Goal: Task Accomplishment & Management: Complete application form

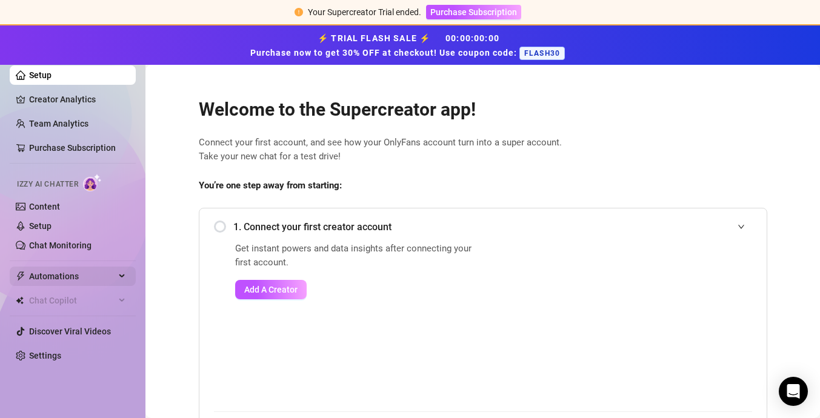
click at [78, 276] on span "Automations" at bounding box center [72, 276] width 86 height 19
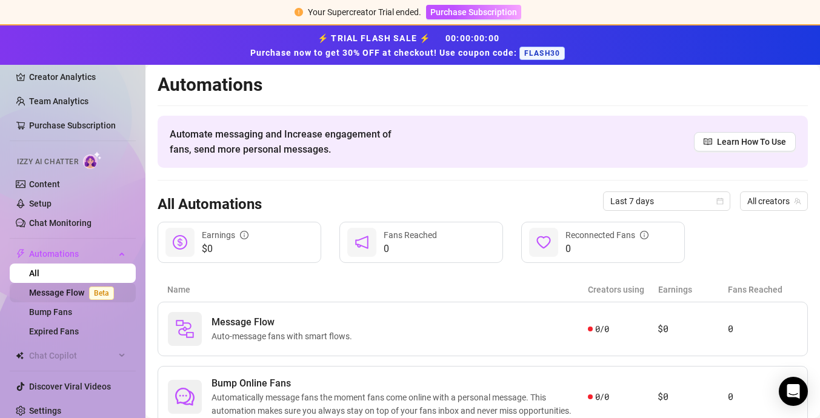
scroll to position [27, 0]
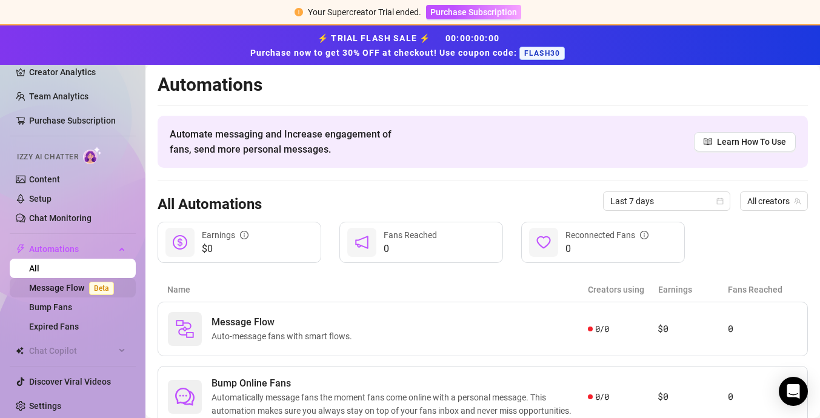
click at [80, 288] on link "Message Flow Beta" at bounding box center [74, 288] width 90 height 10
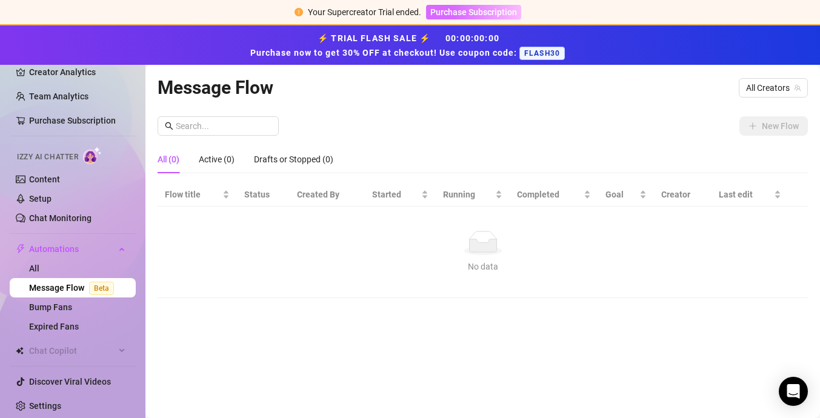
click at [470, 12] on span "Purchase Subscription" at bounding box center [473, 12] width 87 height 10
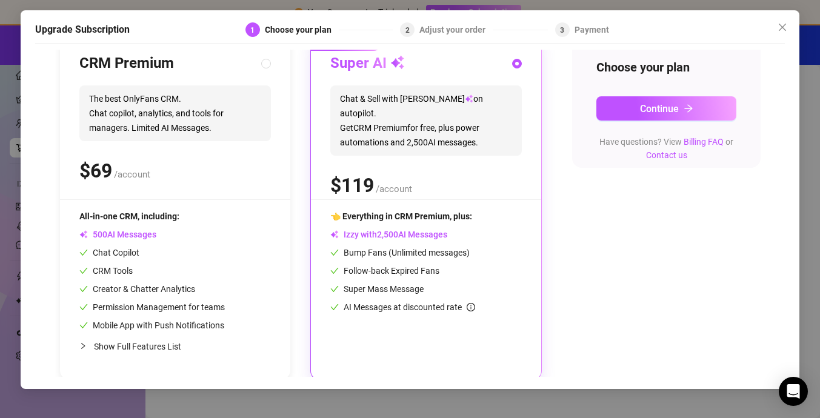
scroll to position [146, 0]
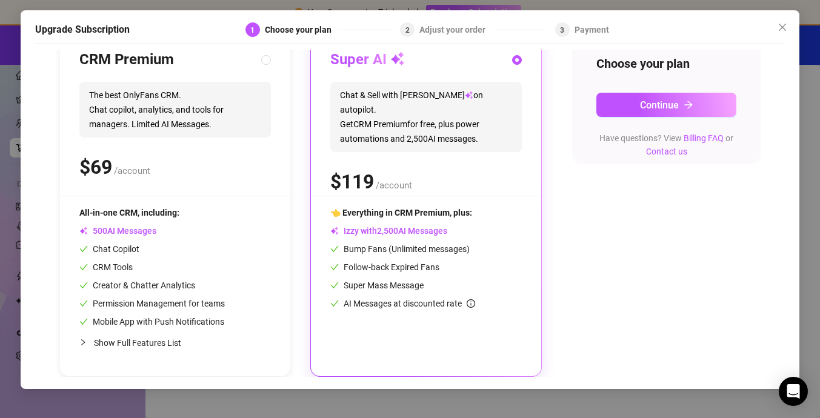
click at [356, 230] on span "Izzy with AI Messages" at bounding box center [388, 231] width 117 height 10
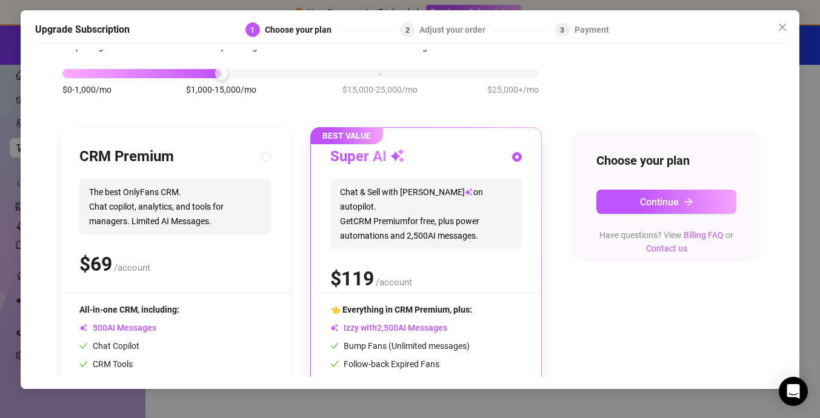
scroll to position [0, 0]
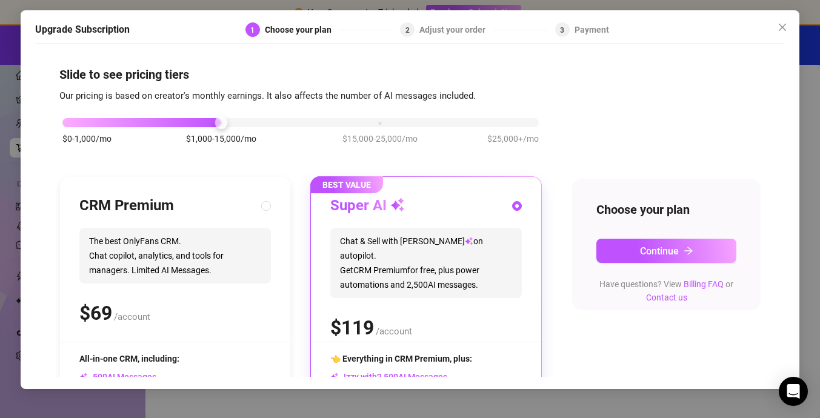
click at [455, 256] on span "Chat & Sell with Izzy on autopilot. Get CRM Premium for free, plus power automa…" at bounding box center [426, 263] width 192 height 70
click at [637, 245] on button "Continue" at bounding box center [666, 251] width 140 height 24
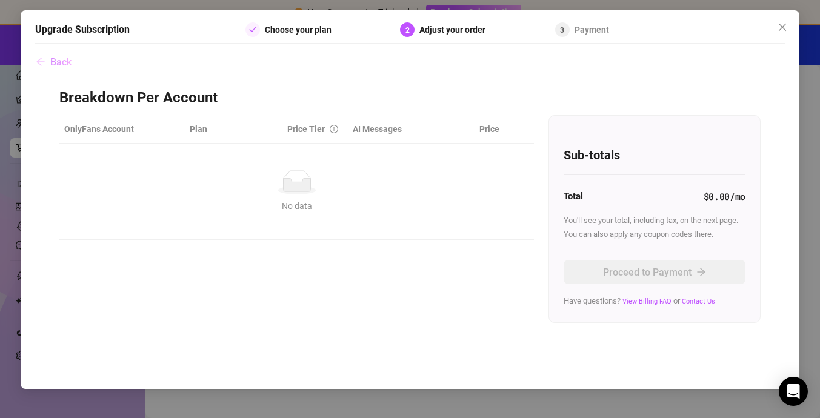
click at [58, 53] on button "Back" at bounding box center [53, 62] width 37 height 24
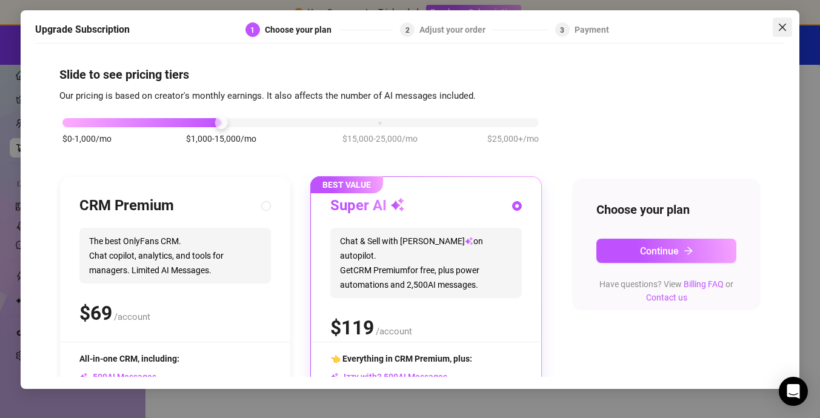
click at [785, 34] on button "Close" at bounding box center [782, 27] width 19 height 19
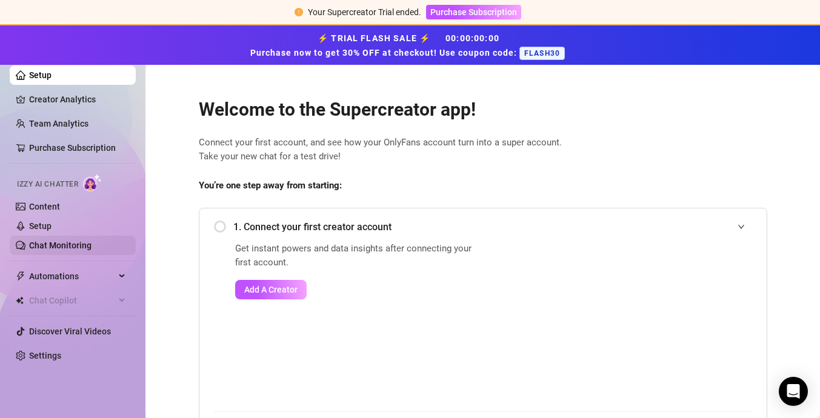
click at [60, 241] on link "Chat Monitoring" at bounding box center [60, 246] width 62 height 10
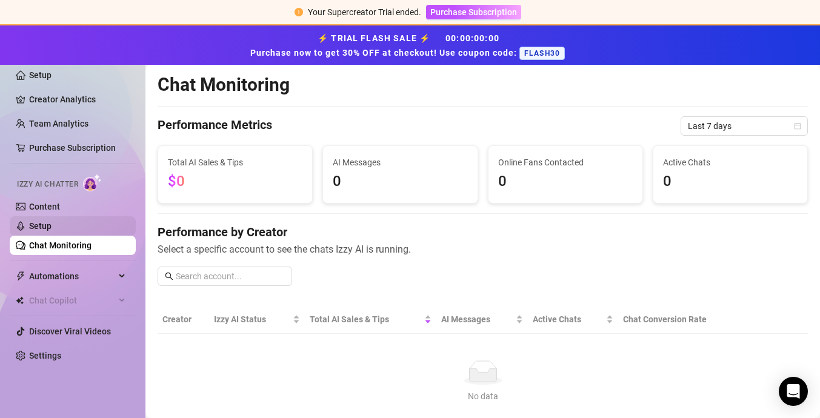
click at [51, 226] on link "Setup" at bounding box center [40, 226] width 22 height 10
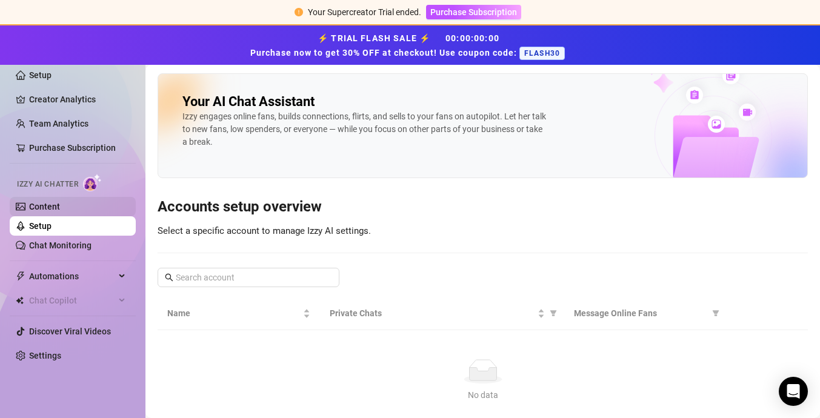
click at [46, 207] on link "Content" at bounding box center [44, 207] width 31 height 10
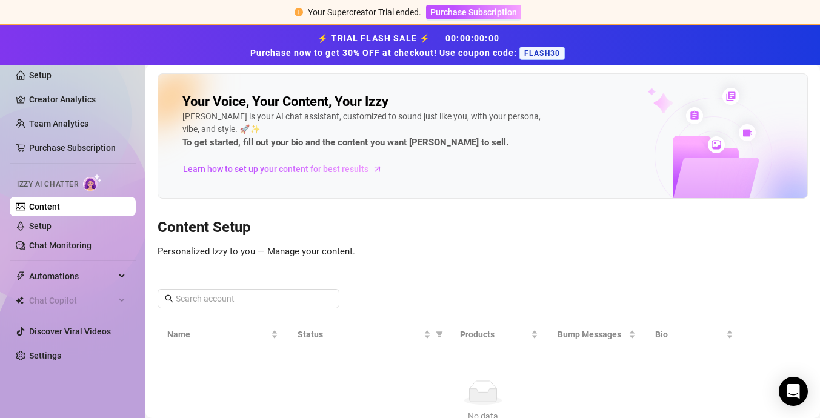
scroll to position [70, 0]
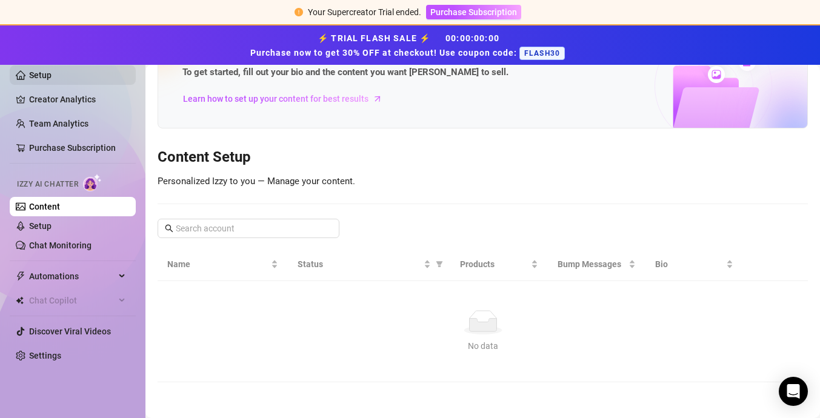
click at [41, 78] on link "Setup" at bounding box center [40, 75] width 22 height 10
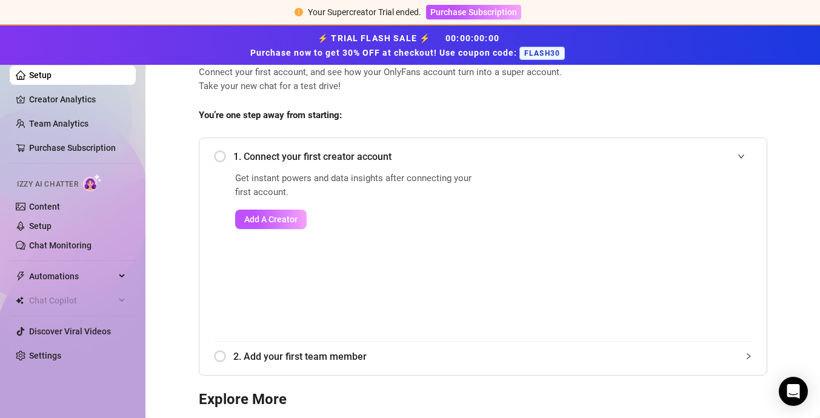
click at [312, 161] on span "1. Connect your first creator account" at bounding box center [492, 156] width 519 height 15
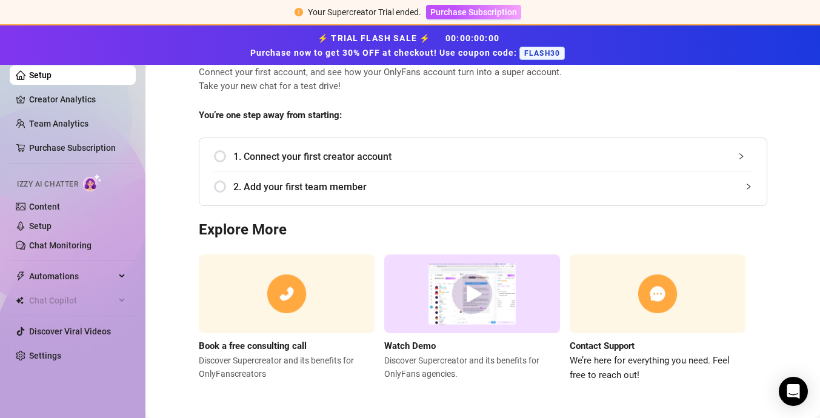
click at [266, 159] on span "1. Connect your first creator account" at bounding box center [492, 156] width 519 height 15
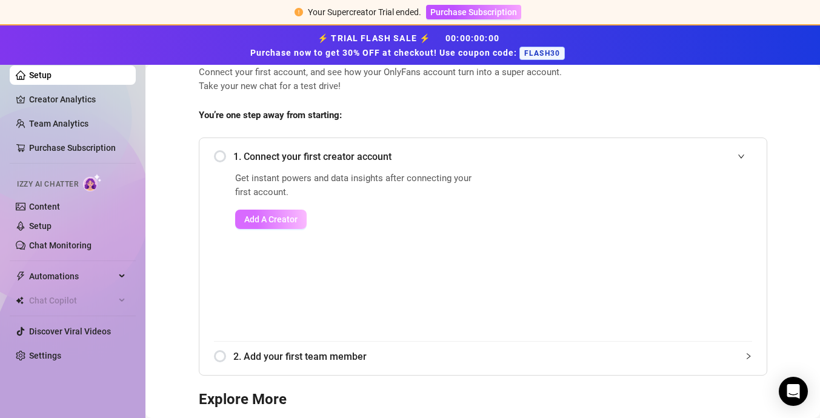
click at [270, 220] on span "Add A Creator" at bounding box center [270, 220] width 53 height 10
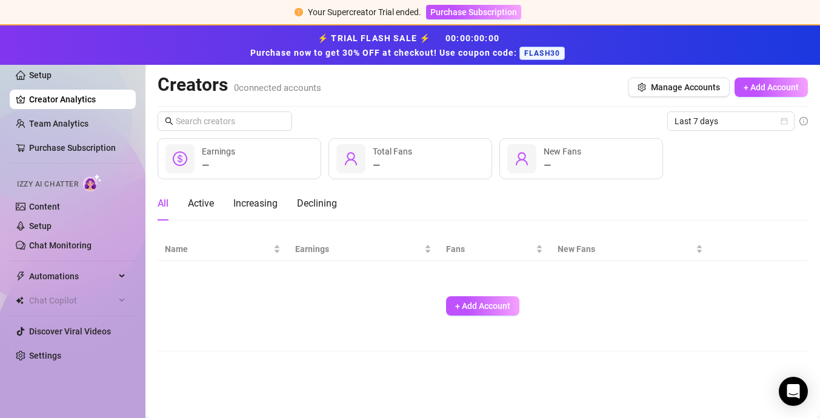
click at [466, 295] on div "+ Add Account" at bounding box center [483, 306] width 636 height 80
click at [466, 298] on button "+ Add Account" at bounding box center [482, 305] width 73 height 19
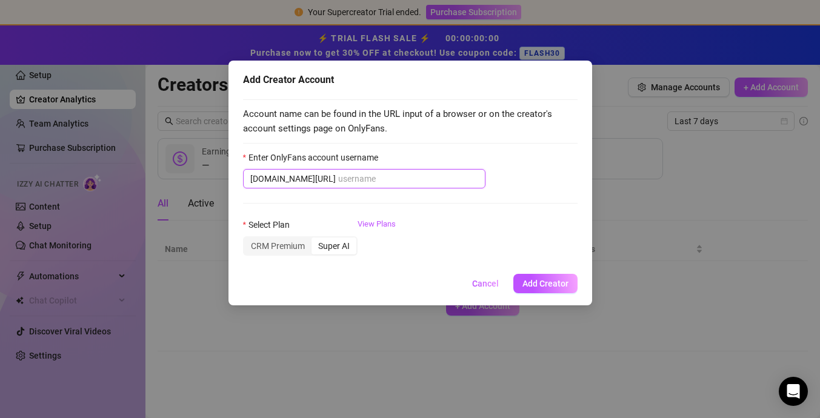
click at [358, 179] on input "Enter OnlyFans account username" at bounding box center [408, 178] width 140 height 13
click at [425, 188] on span "[DOMAIN_NAME][URL]" at bounding box center [364, 178] width 242 height 19
paste input "victoriaalust"
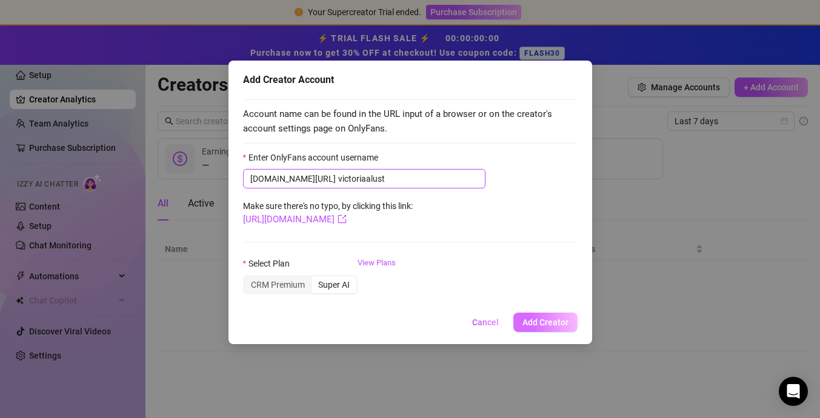
type input "victoriaalust"
click at [569, 322] on button "Add Creator" at bounding box center [545, 322] width 64 height 19
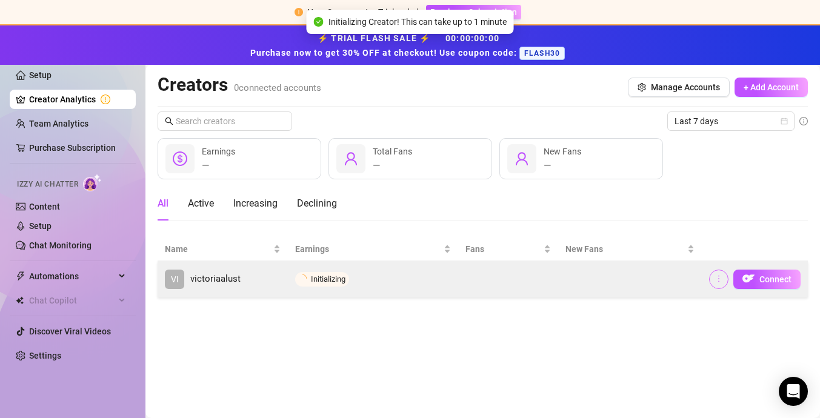
click at [717, 280] on icon "more" at bounding box center [719, 279] width 8 height 8
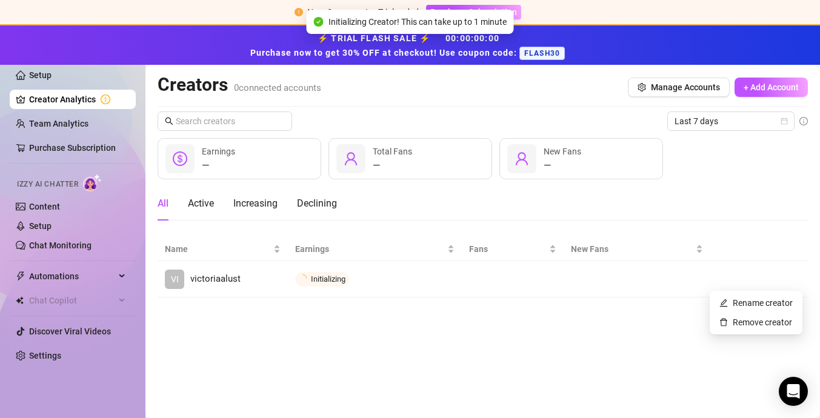
click at [653, 355] on main "Creators 0 connected accounts Manage Accounts + Add Account Last 7 days — Earni…" at bounding box center [482, 241] width 675 height 353
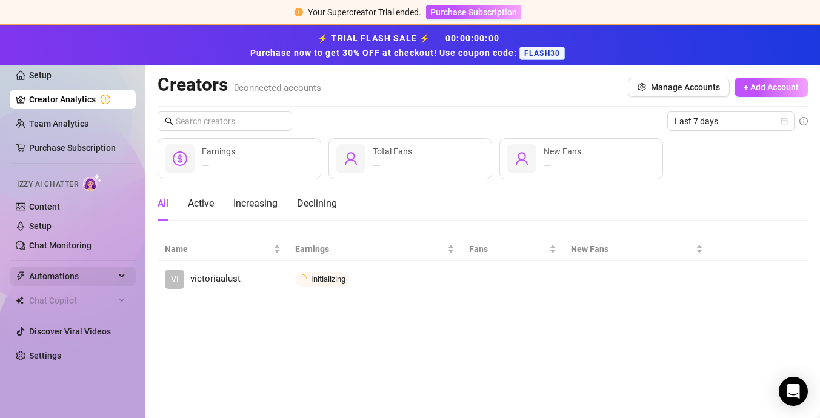
click at [105, 281] on span "Automations" at bounding box center [72, 276] width 86 height 19
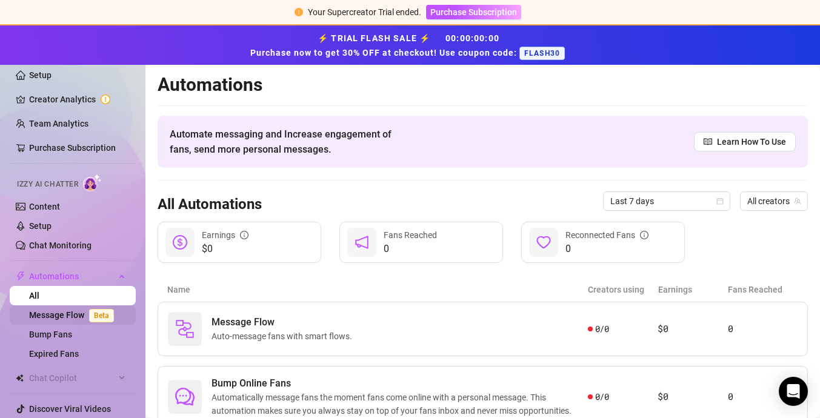
click at [67, 311] on link "Message Flow Beta" at bounding box center [74, 315] width 90 height 10
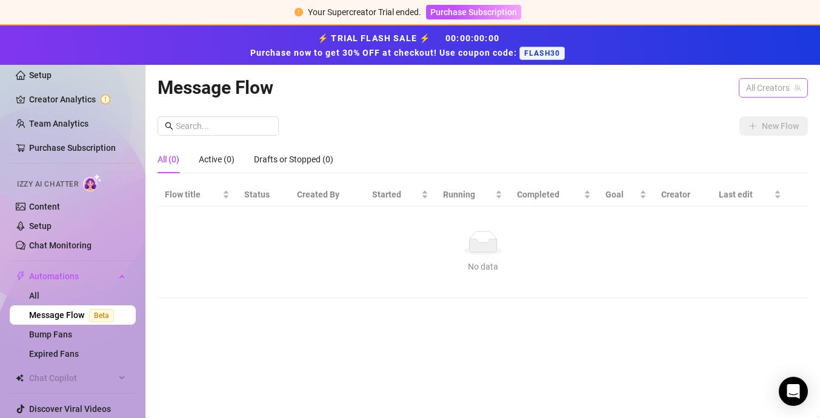
click at [747, 95] on span "All Creators" at bounding box center [773, 88] width 55 height 18
click at [653, 107] on div "Message Flow All Creators All Creators New Flow All (0) Active (0) Drafts or St…" at bounding box center [483, 227] width 650 height 309
click at [75, 92] on link "Creator Analytics" at bounding box center [77, 99] width 97 height 19
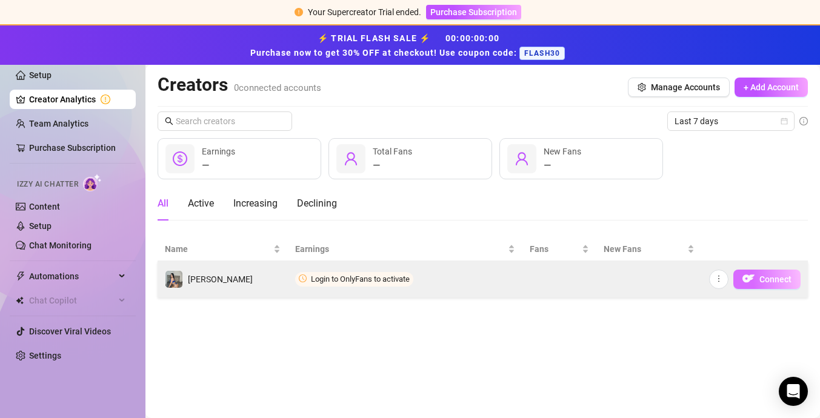
click at [777, 282] on span "Connect" at bounding box center [775, 280] width 32 height 10
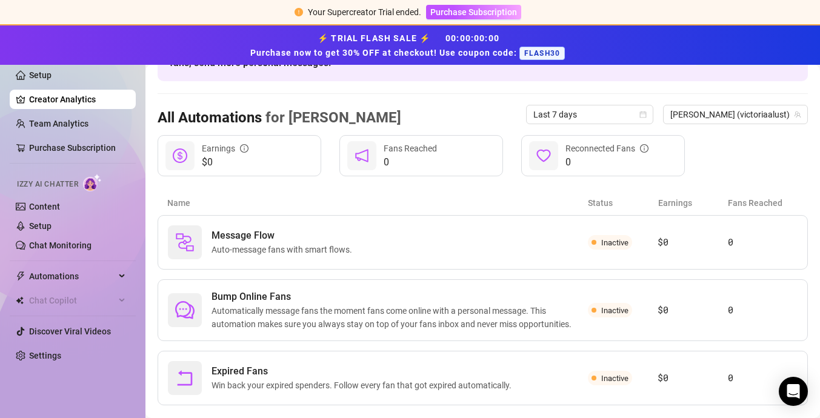
scroll to position [110, 0]
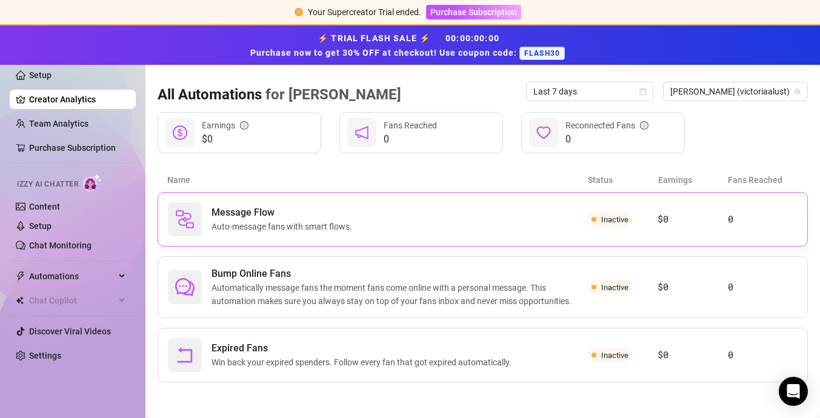
click at [598, 224] on span "Inactive" at bounding box center [610, 219] width 44 height 15
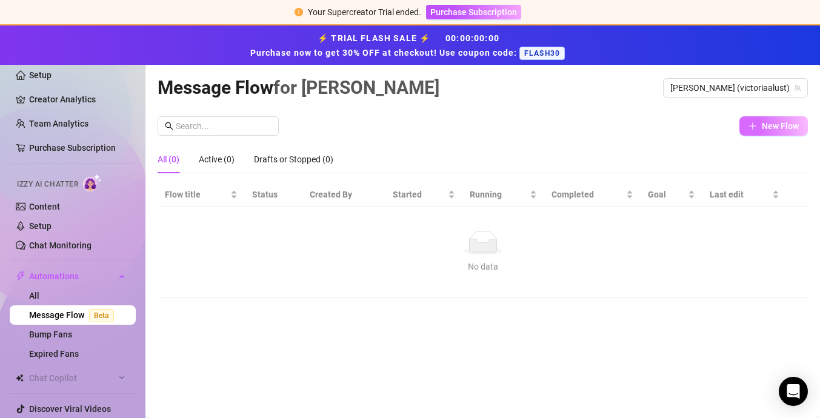
click at [773, 129] on span "New Flow" at bounding box center [780, 126] width 37 height 10
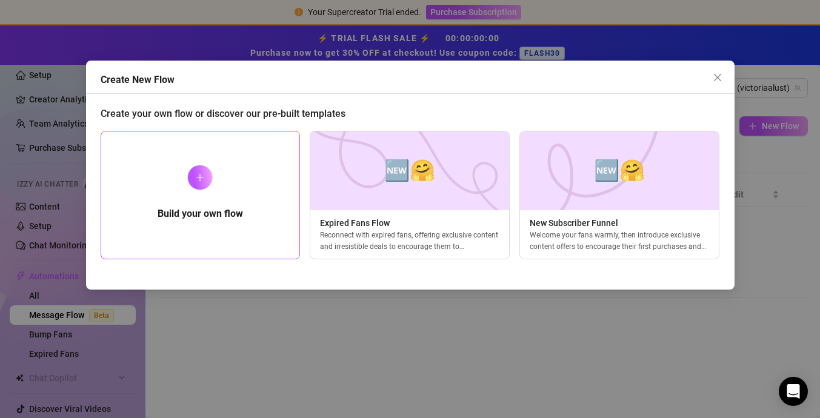
click at [196, 175] on icon "plus" at bounding box center [200, 177] width 8 height 8
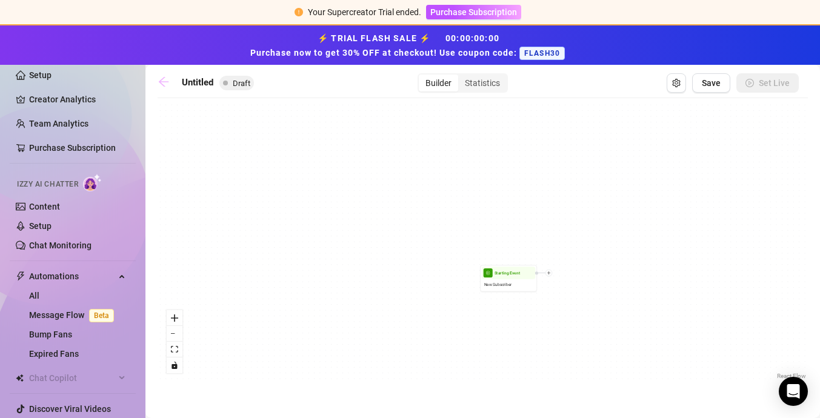
click at [166, 79] on icon "arrow-left" at bounding box center [164, 82] width 12 height 12
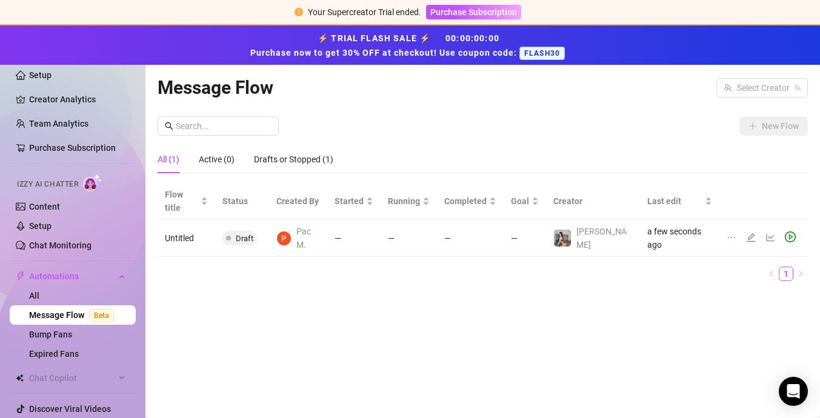
scroll to position [30, 0]
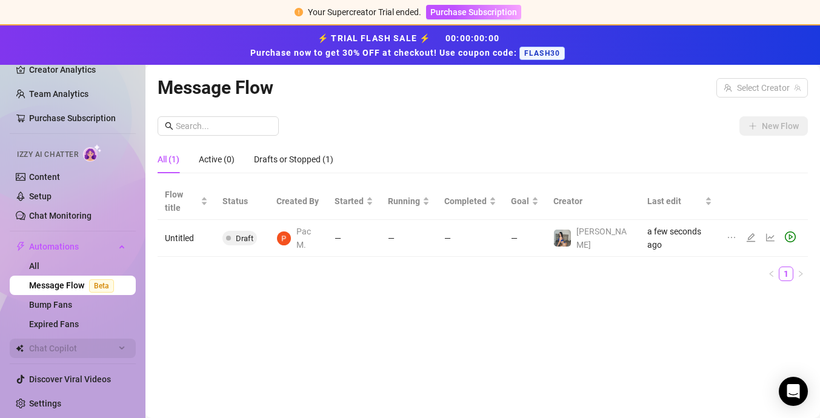
click at [83, 347] on span "Chat Copilot" at bounding box center [72, 348] width 86 height 19
click at [131, 348] on div "Chat Copilot" at bounding box center [73, 348] width 126 height 19
click at [113, 347] on span "Chat Copilot" at bounding box center [72, 348] width 86 height 19
click at [42, 179] on link "Content" at bounding box center [44, 177] width 31 height 10
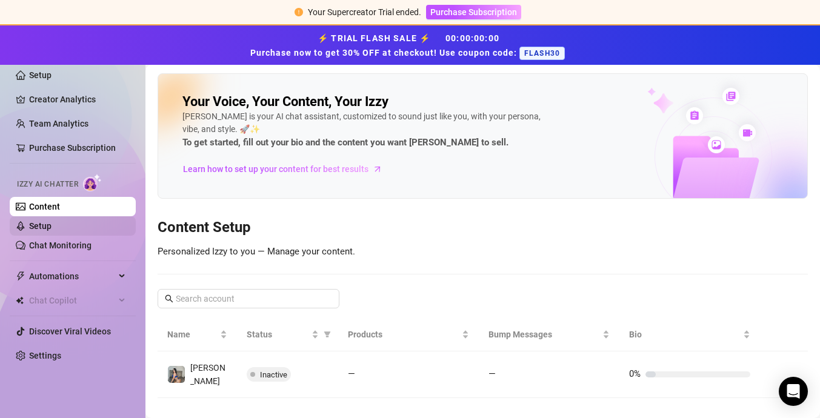
click at [52, 228] on link "Setup" at bounding box center [40, 226] width 22 height 10
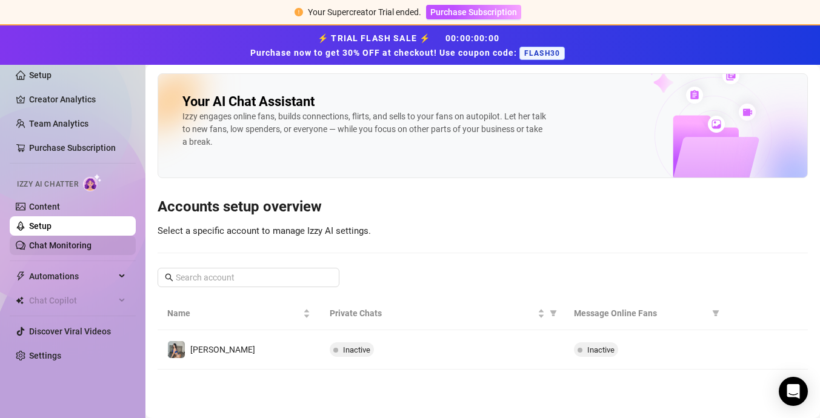
click at [57, 244] on link "Chat Monitoring" at bounding box center [60, 246] width 62 height 10
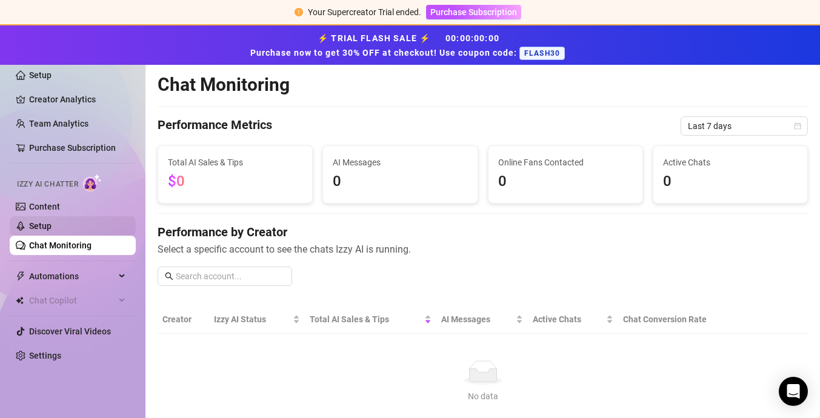
click at [52, 227] on link "Setup" at bounding box center [40, 226] width 22 height 10
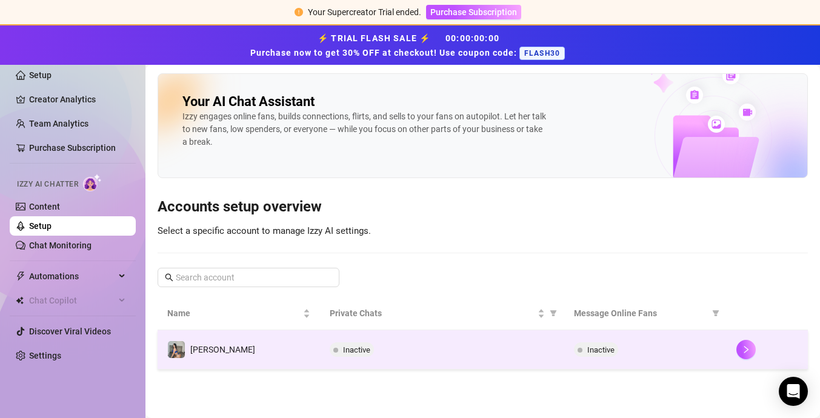
click at [344, 352] on span "Inactive" at bounding box center [356, 349] width 27 height 9
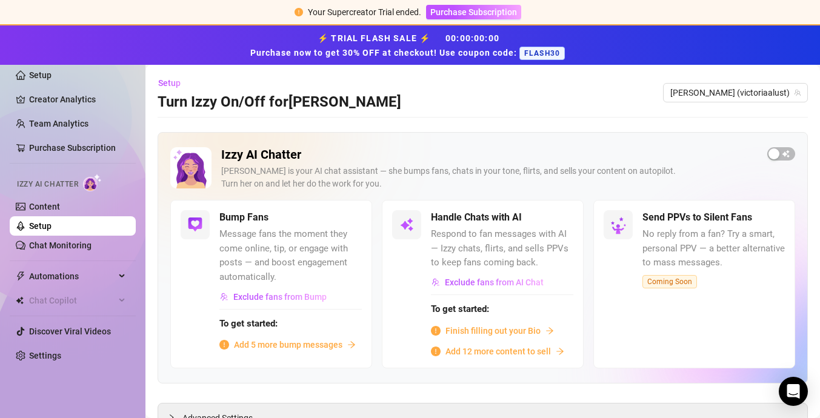
scroll to position [50, 0]
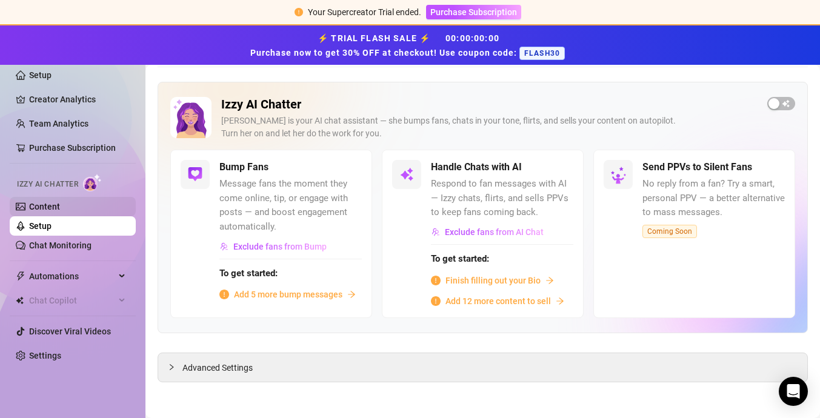
click at [60, 211] on link "Content" at bounding box center [44, 207] width 31 height 10
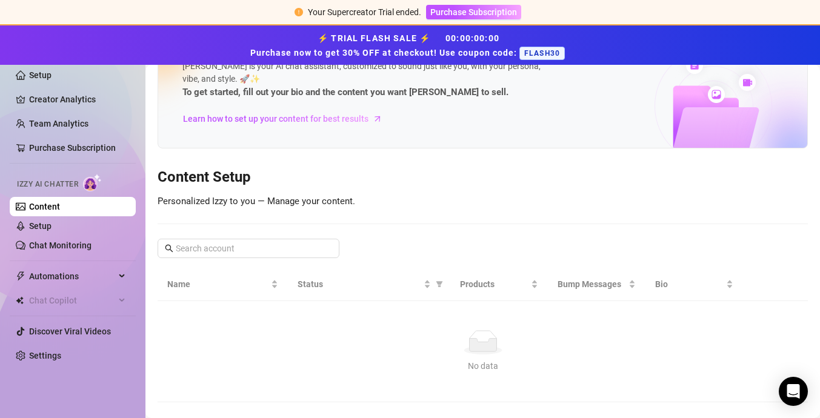
scroll to position [8, 0]
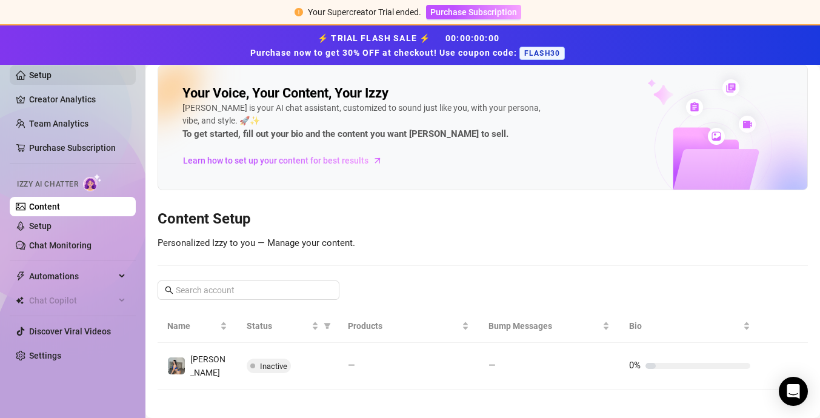
click at [38, 80] on link "Setup" at bounding box center [40, 75] width 22 height 10
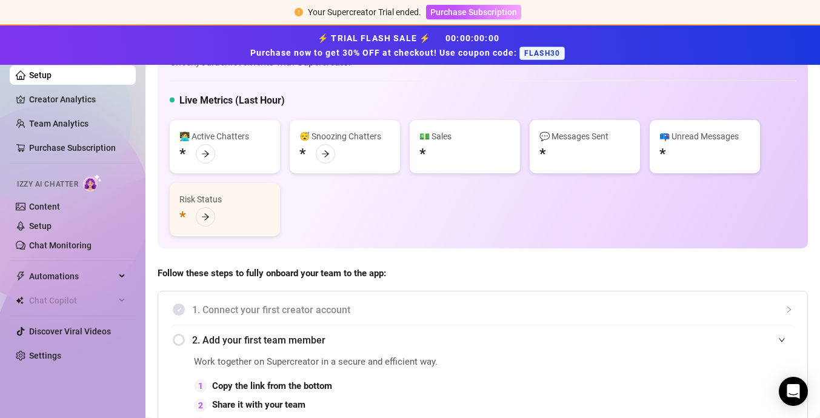
scroll to position [91, 0]
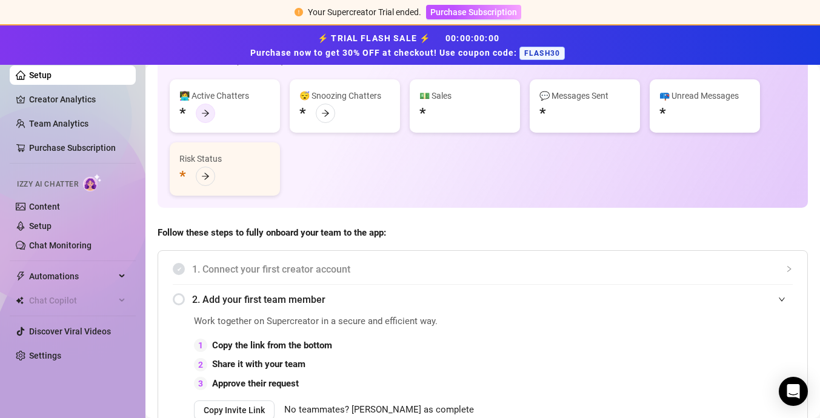
click at [204, 113] on icon "arrow-right" at bounding box center [205, 113] width 7 height 7
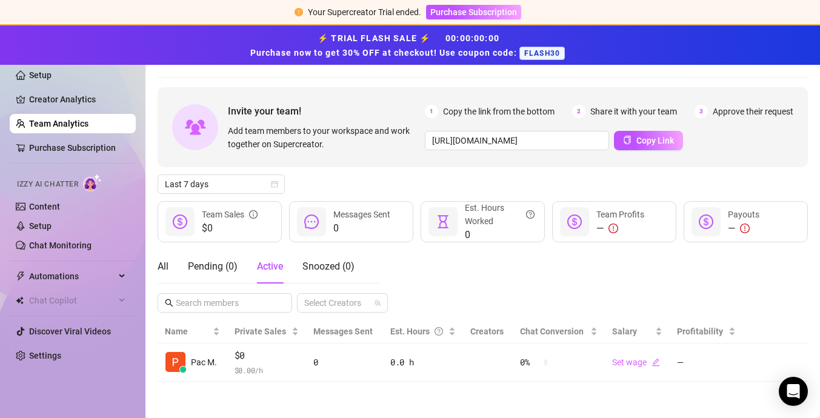
scroll to position [33, 0]
click at [46, 150] on link "Purchase Subscription" at bounding box center [72, 148] width 87 height 10
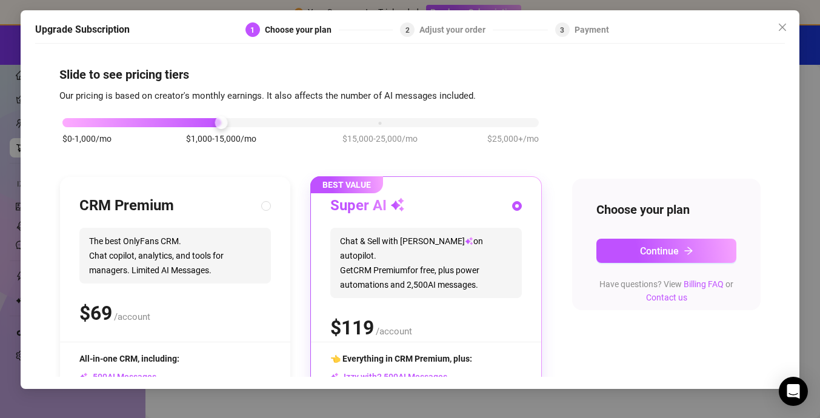
click at [382, 119] on div "$0-1,000/mo $1,000-15,000/mo $15,000-25,000/mo $25,000+/mo" at bounding box center [300, 119] width 476 height 7
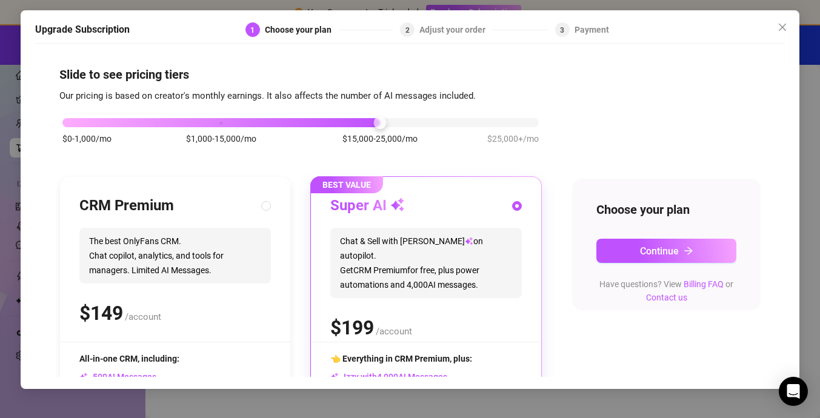
click at [82, 123] on div "$0-1,000/mo $1,000-15,000/mo $15,000-25,000/mo $25,000+/mo" at bounding box center [300, 119] width 476 height 7
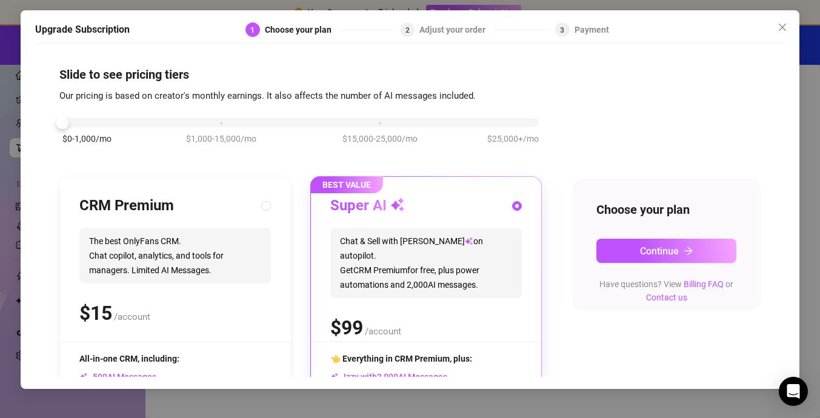
scroll to position [46, 0]
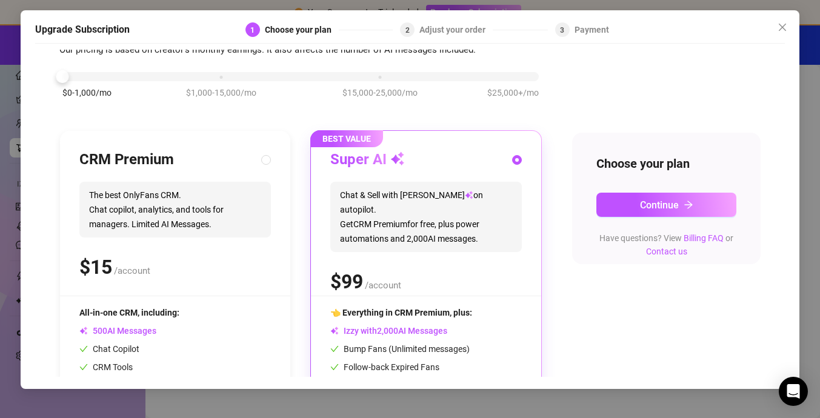
click at [216, 77] on div "$0-1,000/mo $1,000-15,000/mo $15,000-25,000/mo $25,000+/mo" at bounding box center [300, 73] width 476 height 7
click at [508, 70] on div "$0-1,000/mo $1,000-15,000/mo $15,000-25,000/mo $25,000+/mo" at bounding box center [300, 73] width 476 height 7
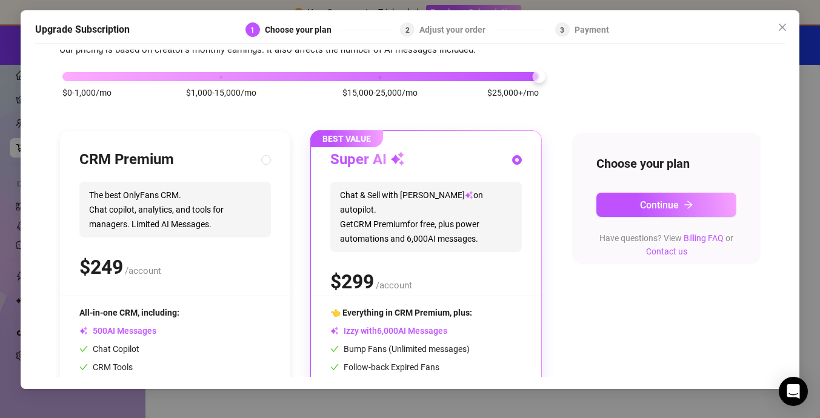
click at [81, 77] on div "$0-1,000/mo $1,000-15,000/mo $15,000-25,000/mo $25,000+/mo" at bounding box center [300, 73] width 476 height 7
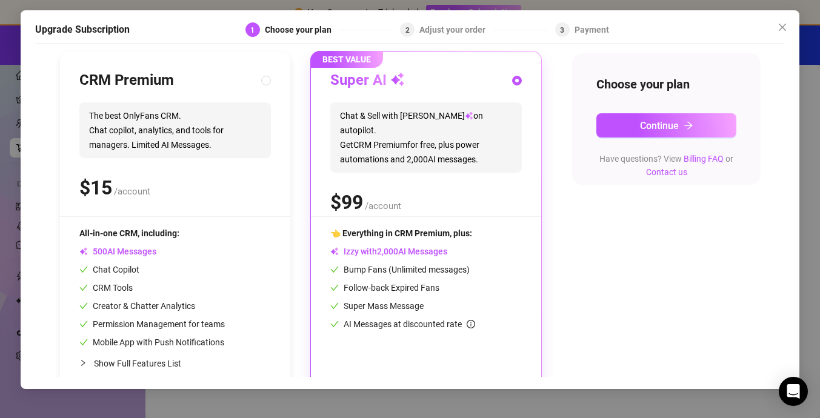
scroll to position [128, 0]
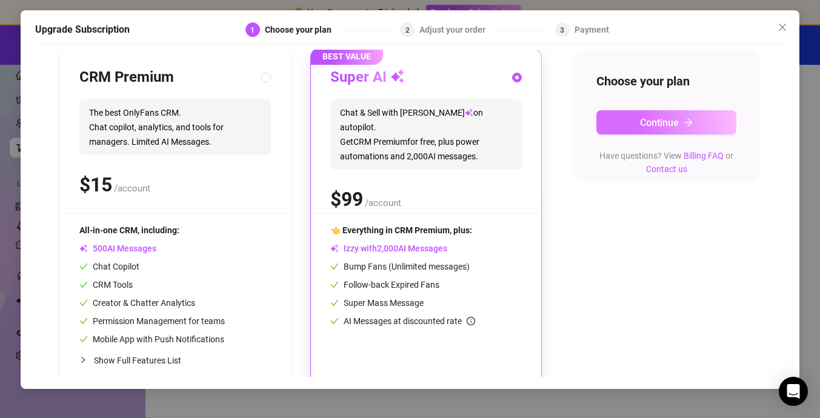
click at [686, 128] on button "Continue" at bounding box center [666, 122] width 140 height 24
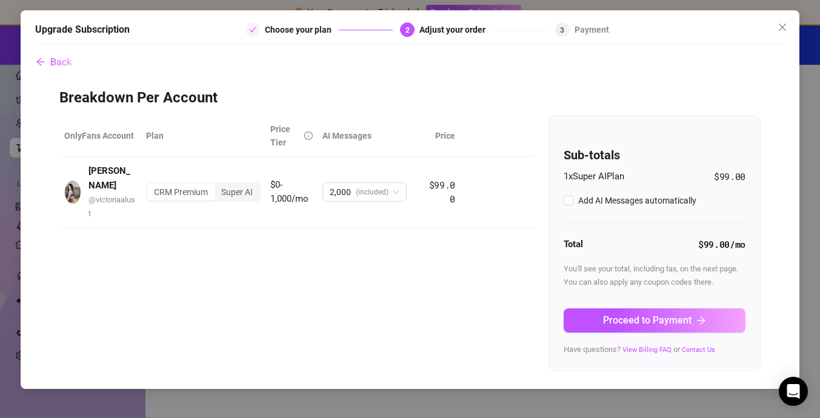
checkbox input "true"
click at [391, 183] on span "2,000 (included)" at bounding box center [365, 192] width 70 height 18
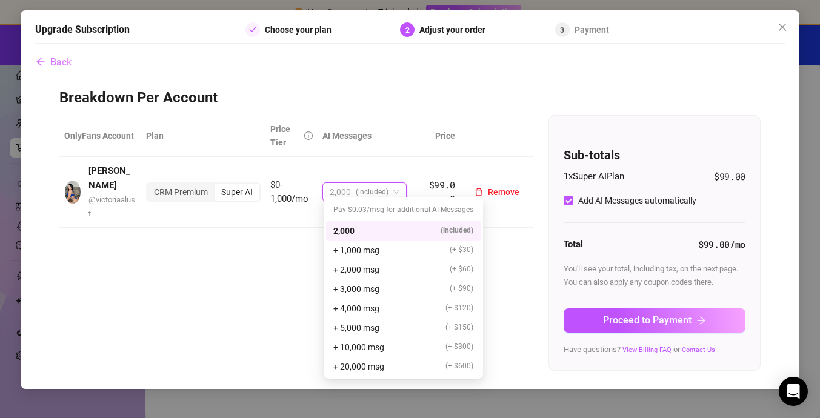
click at [391, 183] on span "2,000 (included)" at bounding box center [365, 192] width 70 height 18
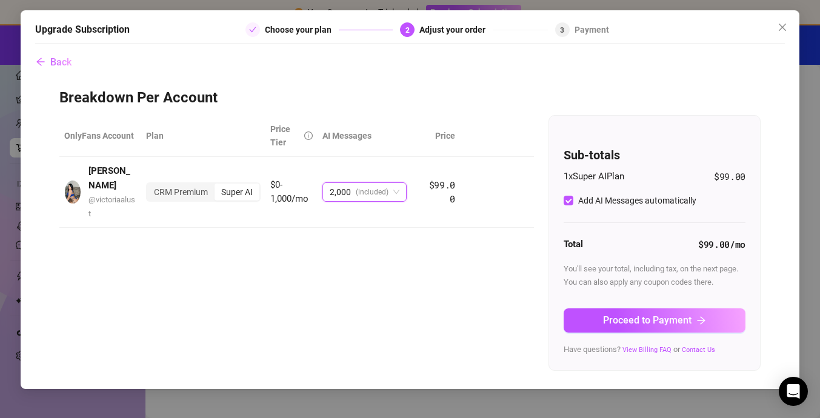
click at [483, 285] on div "OnlyFans Account Plan Price Tier AI Messages [PERSON_NAME] @ victoriaalust CRM …" at bounding box center [409, 243] width 701 height 256
click at [242, 184] on div "Super AI" at bounding box center [237, 192] width 45 height 17
click at [218, 185] on input "Super AI" at bounding box center [218, 185] width 0 height 0
click at [784, 30] on icon "close" at bounding box center [783, 27] width 10 height 10
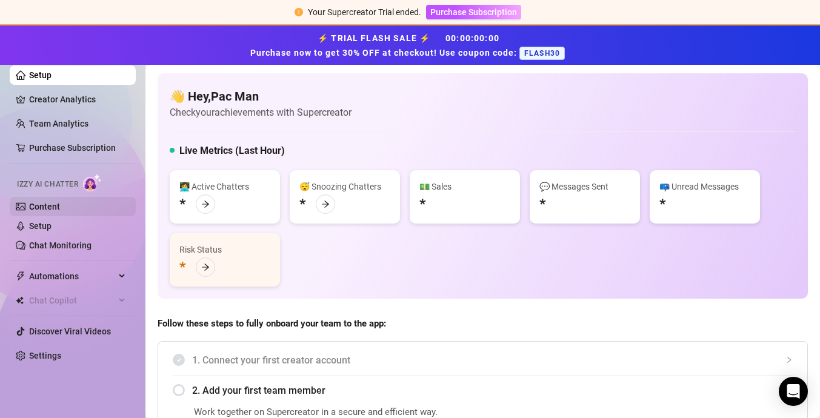
click at [48, 212] on link "Content" at bounding box center [44, 207] width 31 height 10
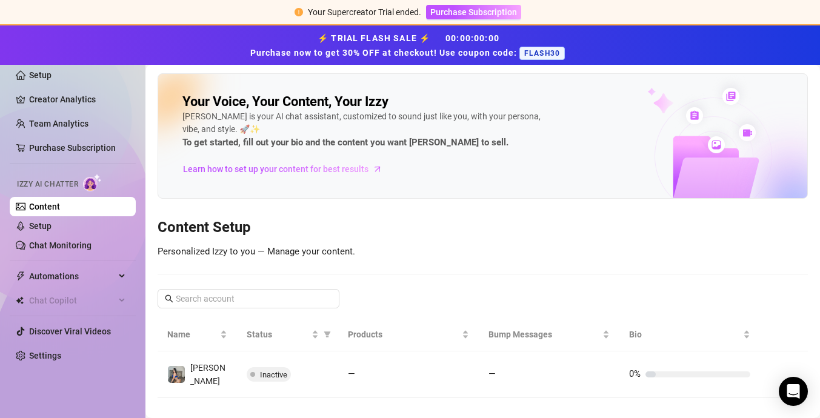
scroll to position [8, 0]
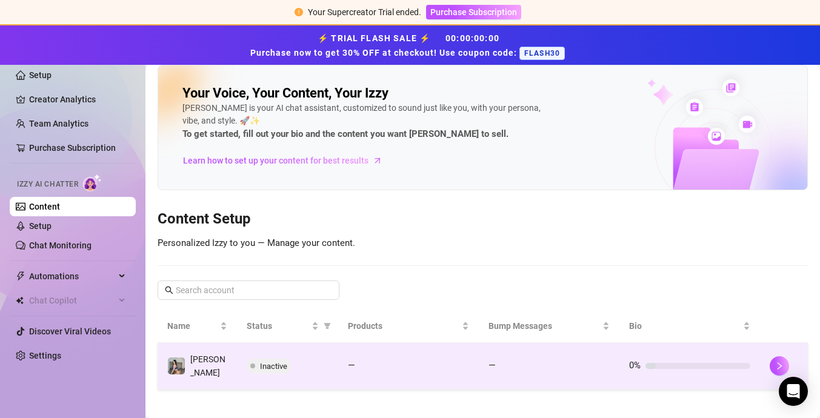
click at [263, 362] on span "Inactive" at bounding box center [273, 366] width 27 height 9
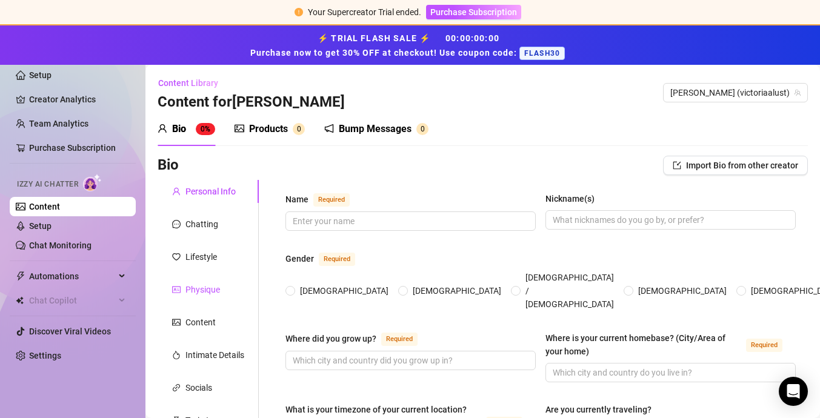
click at [197, 287] on div "Physique" at bounding box center [202, 289] width 35 height 13
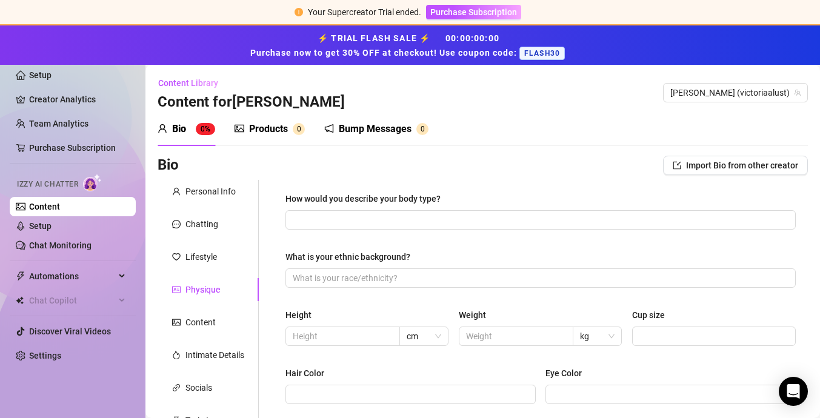
scroll to position [23, 0]
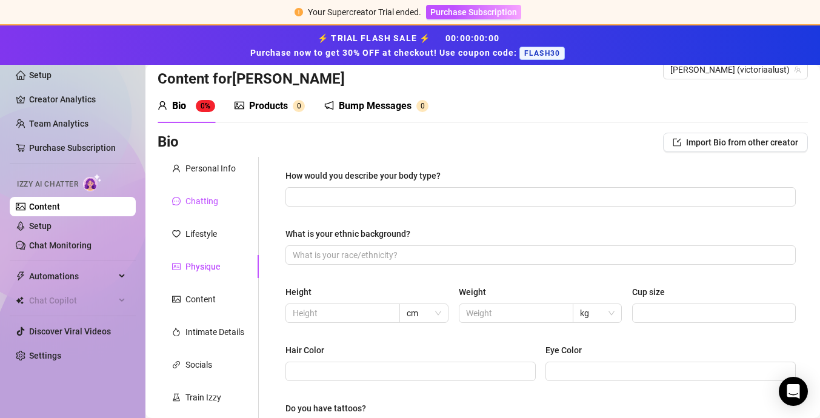
click at [191, 195] on div "Chatting" at bounding box center [201, 201] width 33 height 13
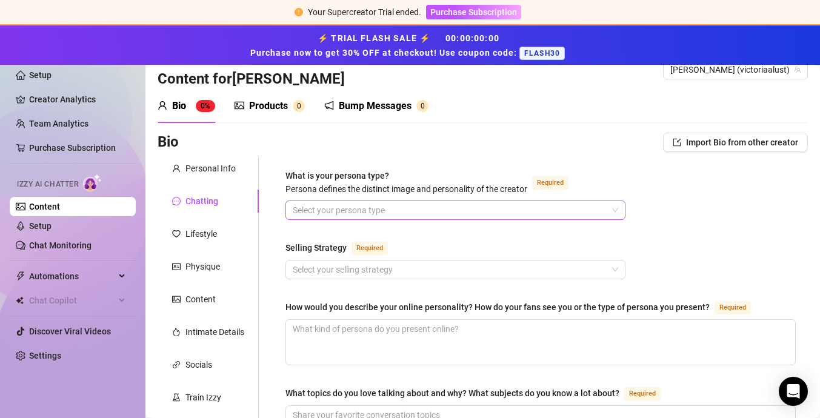
click at [325, 212] on input "What is your persona type? [PERSON_NAME] defines the distinct image and persona…" at bounding box center [450, 210] width 315 height 18
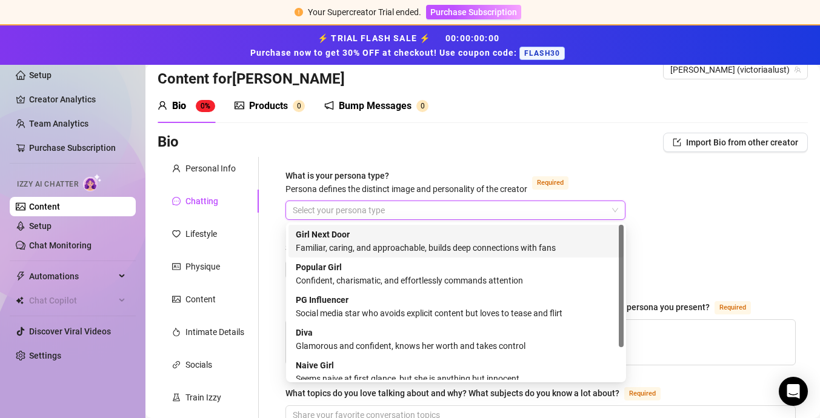
click at [365, 241] on div "Girl Next Door Familiar, caring, and approachable, builds deep connections with…" at bounding box center [456, 241] width 321 height 27
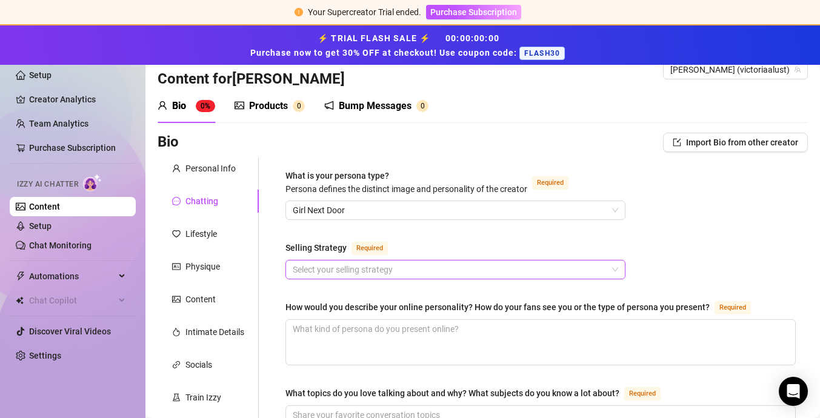
click at [321, 271] on input "Selling Strategy Required" at bounding box center [450, 270] width 315 height 18
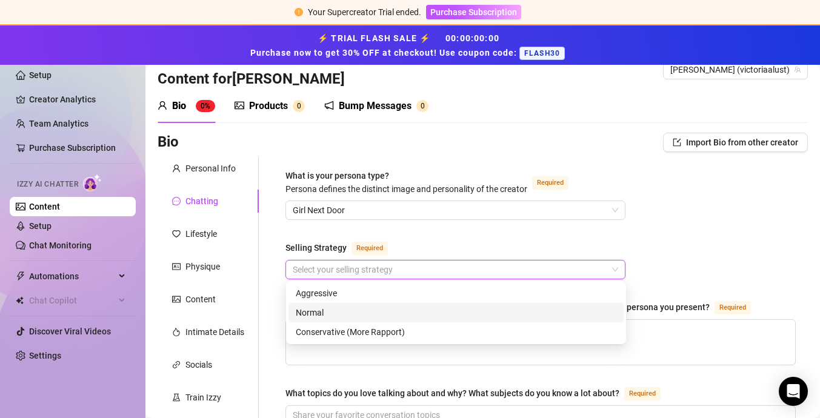
click at [330, 309] on div "Normal" at bounding box center [456, 312] width 321 height 13
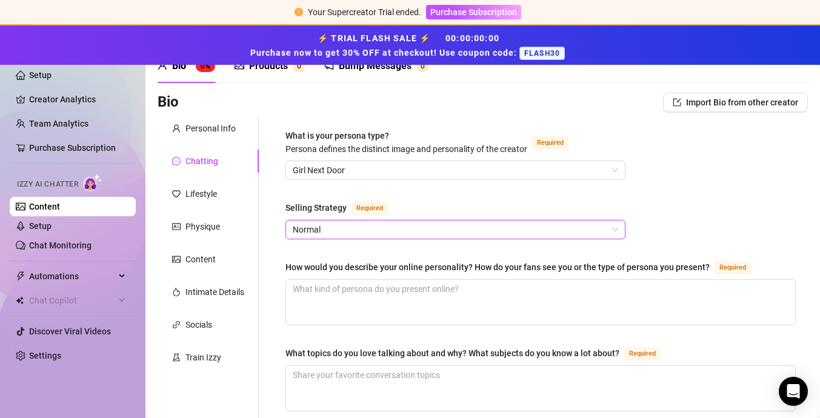
scroll to position [66, 0]
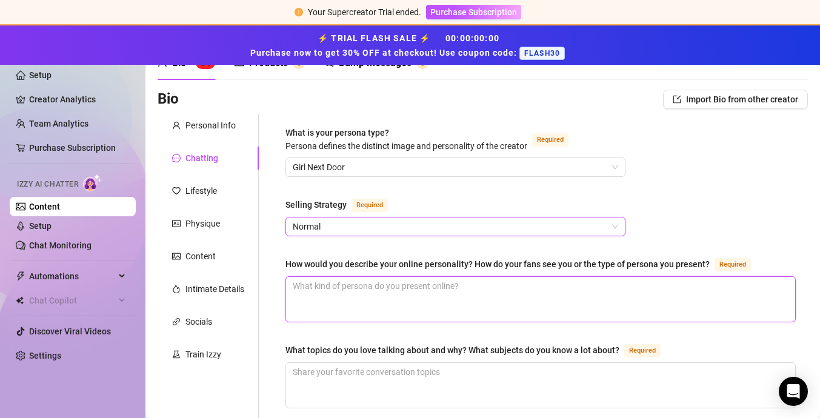
click at [350, 279] on textarea "How would you describe your online personality? How do your fans see you or the…" at bounding box center [540, 299] width 509 height 45
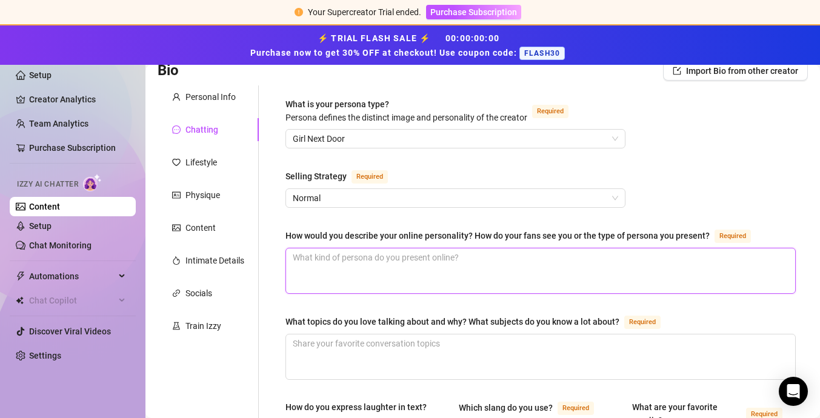
scroll to position [96, 0]
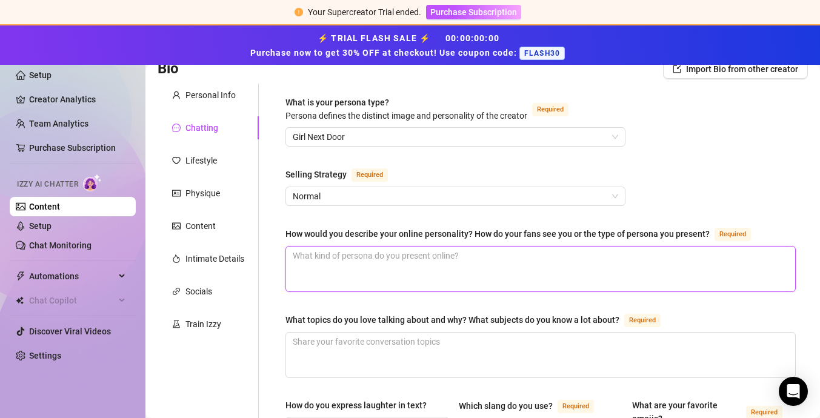
type textarea "H"
type textarea "Ho"
type textarea "Hol"
type textarea "Holr"
type textarea "Hol"
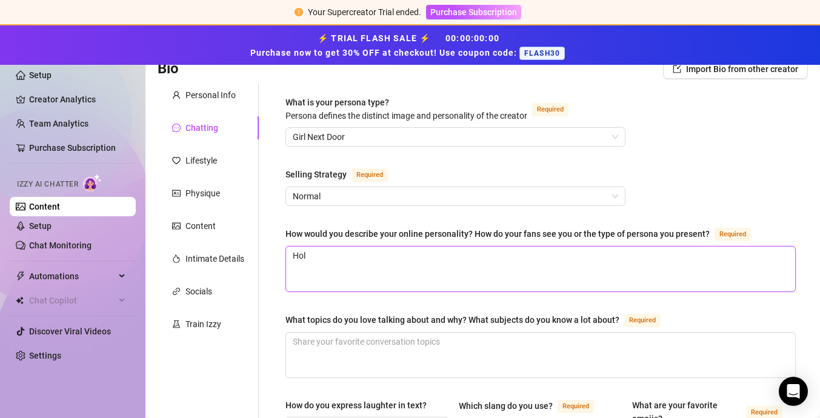
type textarea "Ho"
type textarea "Hor"
type textarea "Horn"
type textarea "Hornu"
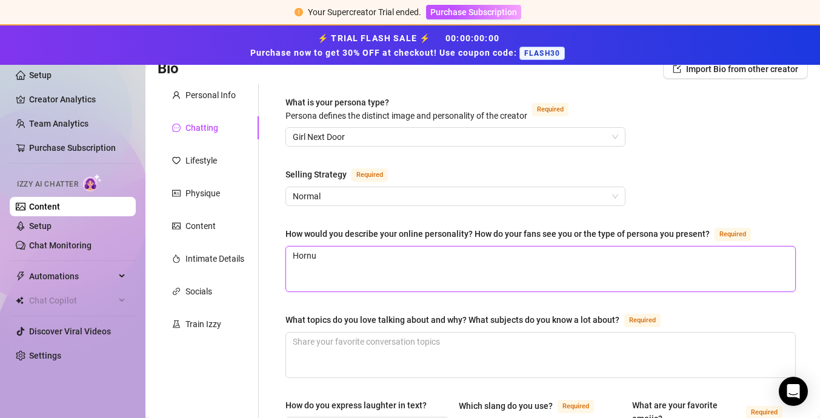
type textarea "Hornu"
type textarea "Horn"
type textarea "Horny"
type textarea "Horny n"
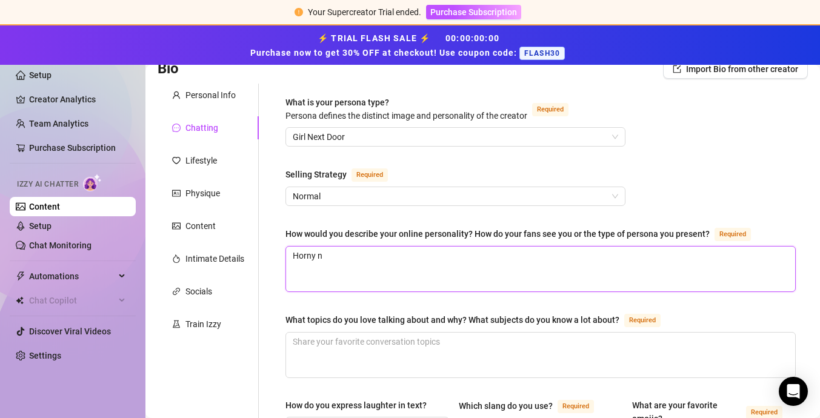
type textarea "Horny ne"
type textarea "Horny nex"
type textarea "Horny next"
type textarea "Horny next o"
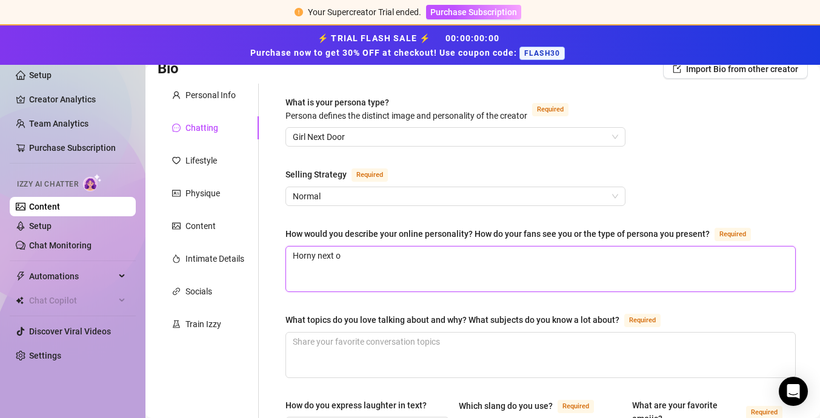
type textarea "Horny next od"
type textarea "Horny next o"
type textarea "Horny next"
type textarea "Horny next d"
type textarea "Horny next do"
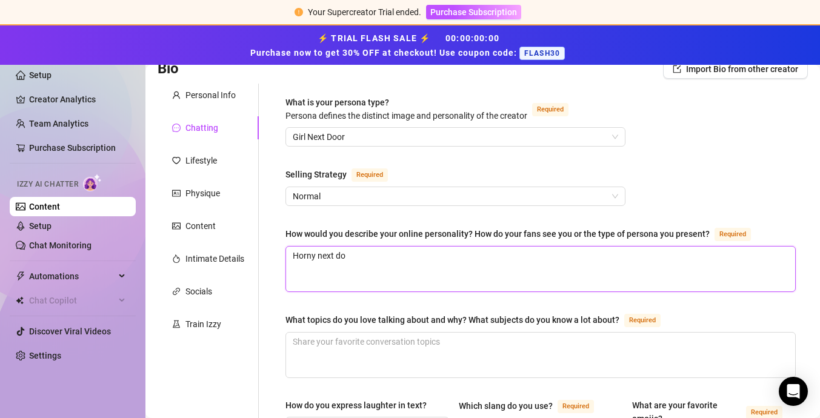
type textarea "Horny next doo"
type textarea "Horny next door"
type textarea "Horny next door m"
type textarea "Horny next door mi"
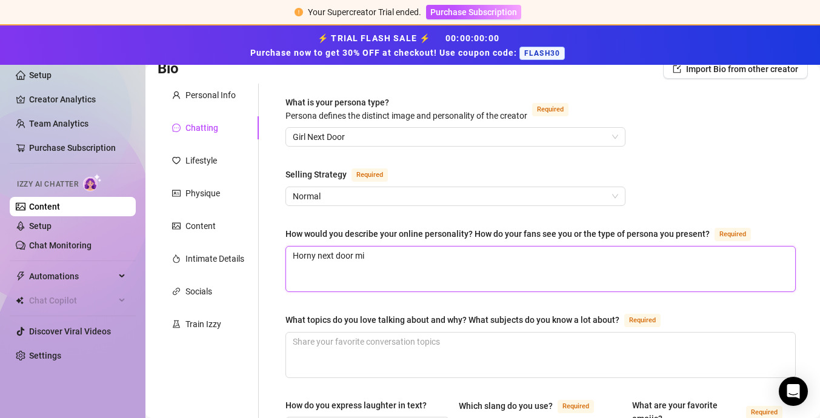
type textarea "Horny next door mil"
type textarea "Horny next door milf"
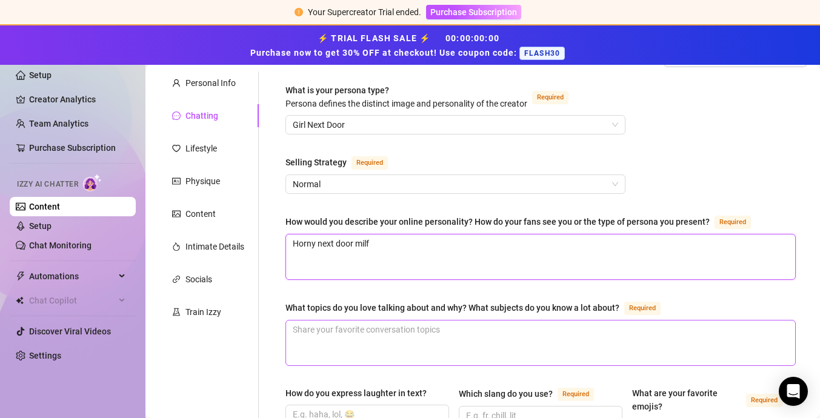
scroll to position [0, 0]
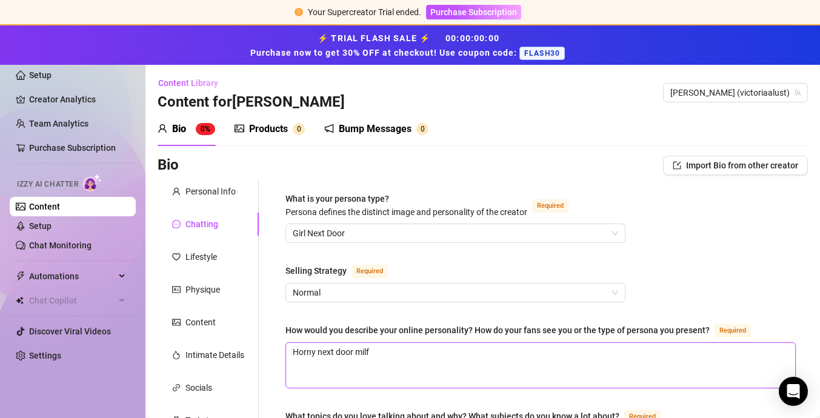
type textarea "Horny next door milf"
click at [276, 135] on div "Products" at bounding box center [268, 129] width 39 height 15
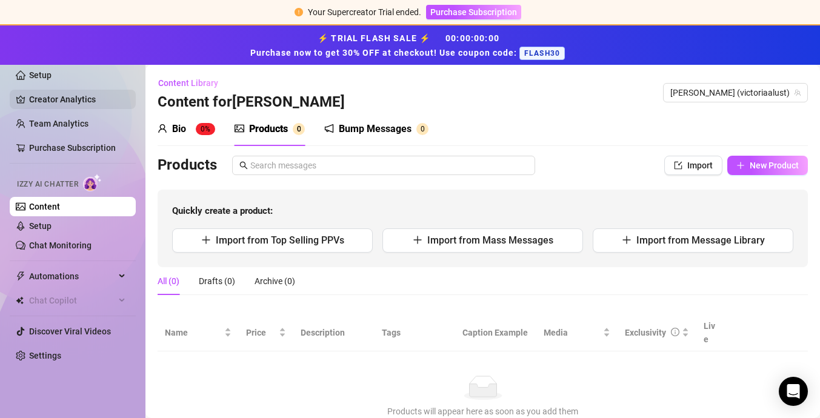
click at [50, 96] on link "Creator Analytics" at bounding box center [77, 99] width 97 height 19
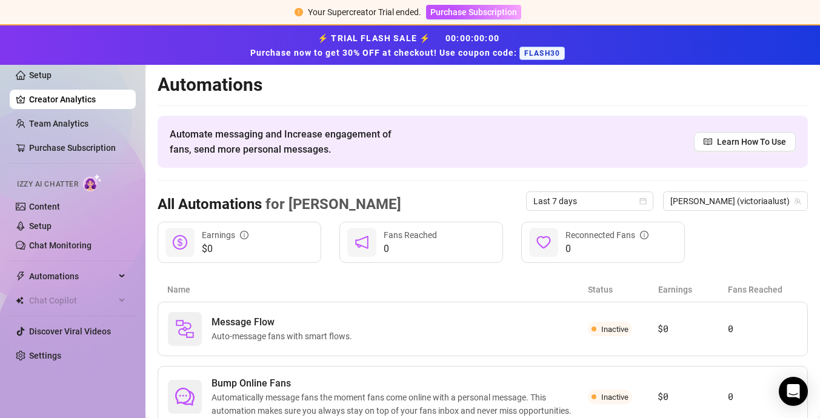
click at [69, 181] on span "Izzy AI Chatter" at bounding box center [47, 185] width 61 height 12
click at [95, 185] on img at bounding box center [92, 183] width 19 height 18
click at [706, 149] on link "Learn How To Use" at bounding box center [745, 141] width 102 height 19
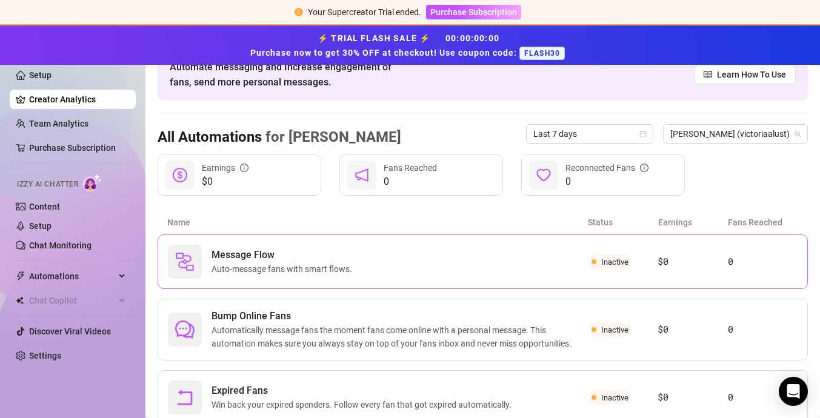
scroll to position [73, 0]
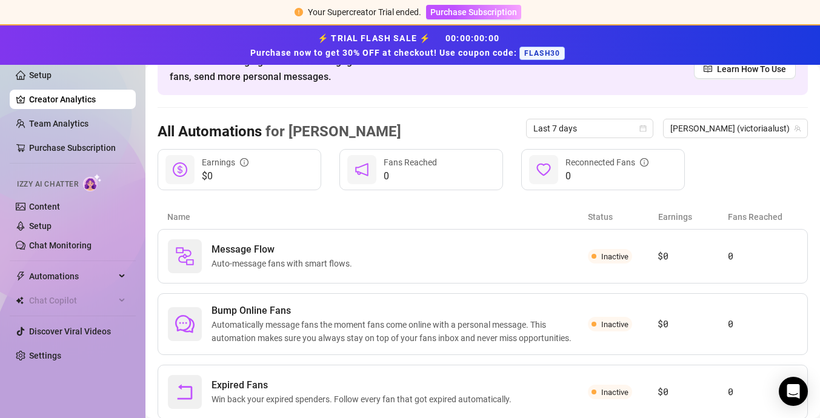
click at [93, 183] on img at bounding box center [92, 183] width 19 height 18
click at [47, 204] on link "Content" at bounding box center [44, 207] width 31 height 10
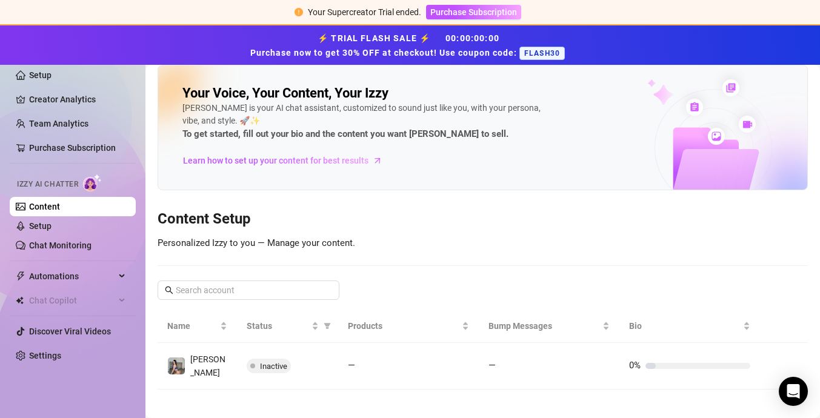
click at [50, 191] on div "Izzy AI Chatter" at bounding box center [71, 183] width 109 height 18
click at [65, 188] on span "Izzy AI Chatter" at bounding box center [47, 185] width 61 height 12
click at [39, 225] on link "Setup" at bounding box center [40, 226] width 22 height 10
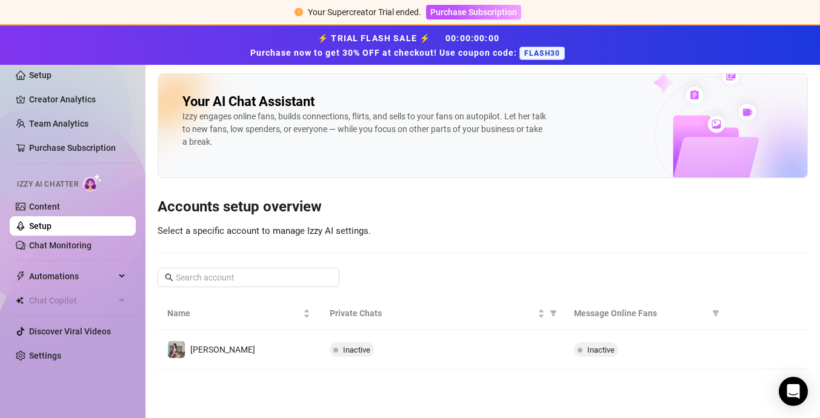
click at [252, 104] on h2 "Your AI Chat Assistant" at bounding box center [248, 101] width 132 height 17
click at [699, 130] on img at bounding box center [713, 116] width 188 height 124
